Goal: Transaction & Acquisition: Purchase product/service

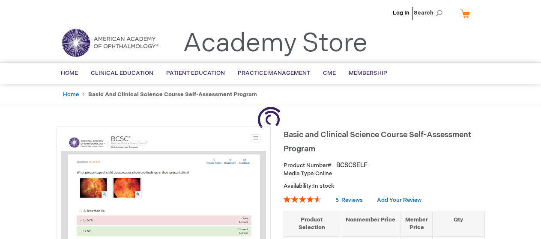
type input "1"
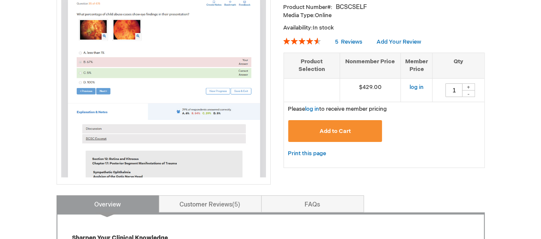
scroll to position [171, 0]
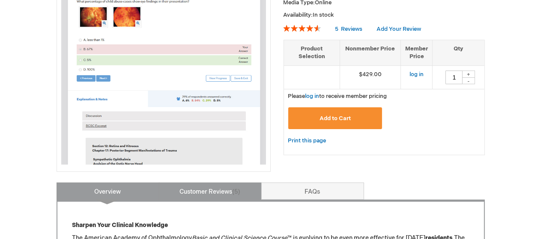
click at [232, 195] on link "Customer Reviews 5" at bounding box center [210, 191] width 103 height 17
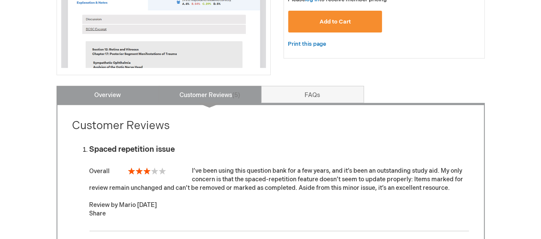
click at [95, 97] on link "Overview" at bounding box center [107, 94] width 103 height 17
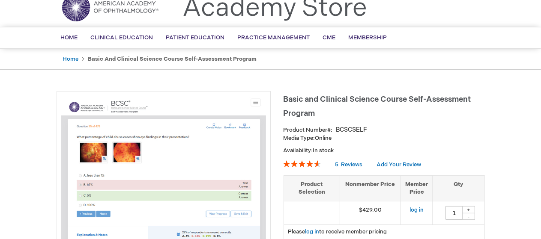
scroll to position [43, 0]
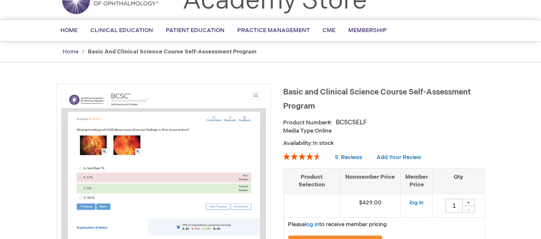
click at [77, 53] on link "Home" at bounding box center [71, 51] width 16 height 7
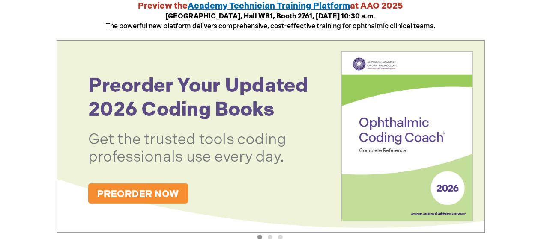
scroll to position [128, 0]
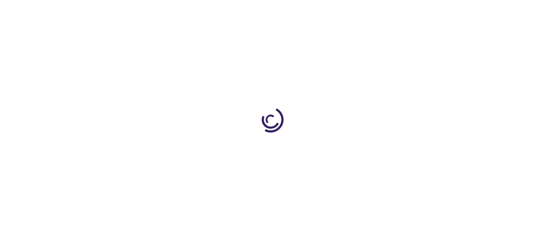
type input "1"
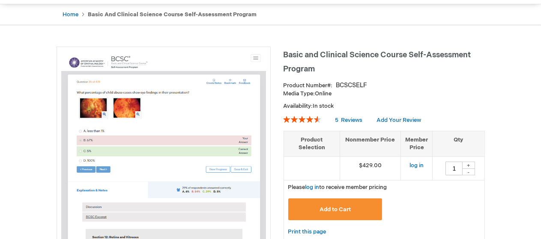
scroll to position [86, 0]
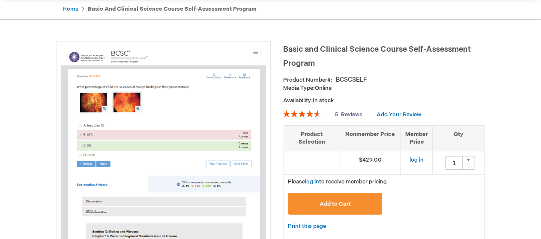
click at [348, 114] on span "Reviews" at bounding box center [351, 114] width 21 height 7
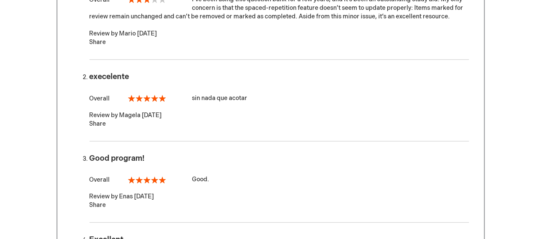
scroll to position [556, 0]
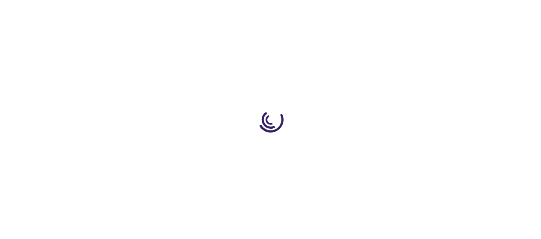
type input "1"
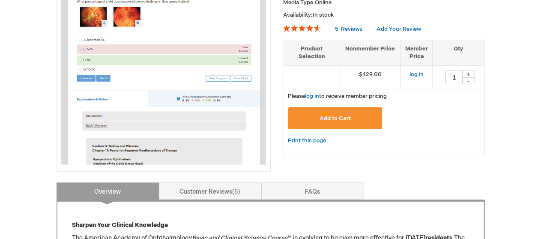
scroll to position [128, 0]
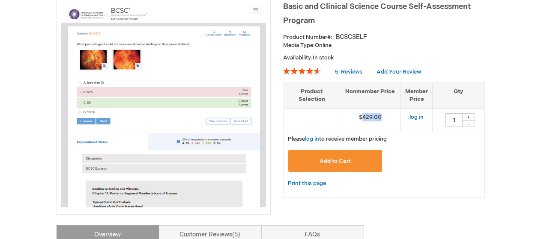
drag, startPoint x: 361, startPoint y: 116, endPoint x: 388, endPoint y: 115, distance: 26.6
click at [388, 115] on td "$429.00" at bounding box center [369, 120] width 61 height 24
drag, startPoint x: 360, startPoint y: 121, endPoint x: 391, endPoint y: 122, distance: 30.9
click at [391, 122] on td "$429.00" at bounding box center [369, 120] width 61 height 24
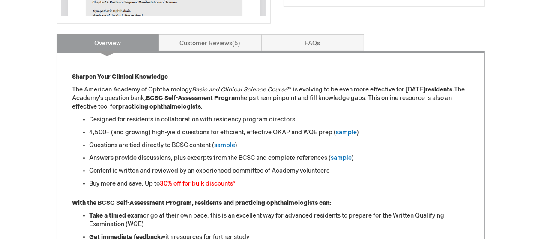
scroll to position [300, 0]
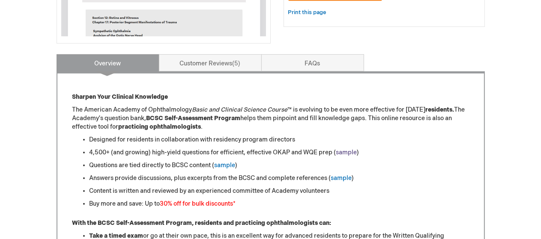
click at [338, 154] on link "sample" at bounding box center [346, 152] width 21 height 7
